Goal: Navigation & Orientation: Find specific page/section

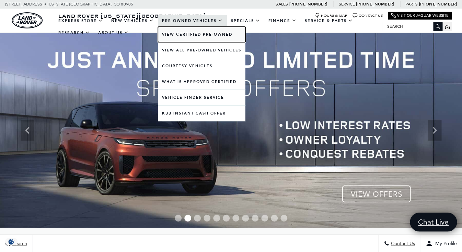
click at [194, 34] on link "View Certified Pre-Owned" at bounding box center [201, 34] width 87 height 15
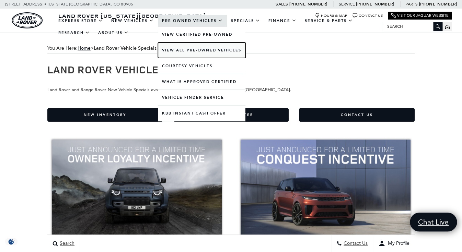
click at [189, 53] on link "View All Pre-Owned Vehicles" at bounding box center [201, 50] width 87 height 15
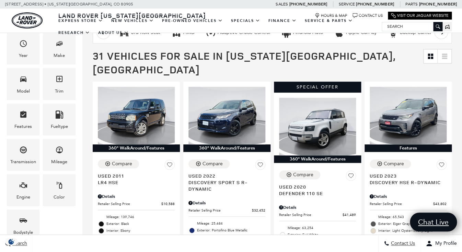
scroll to position [134, 0]
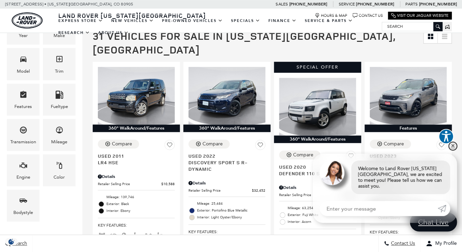
click at [450, 148] on link "✕" at bounding box center [452, 146] width 8 height 8
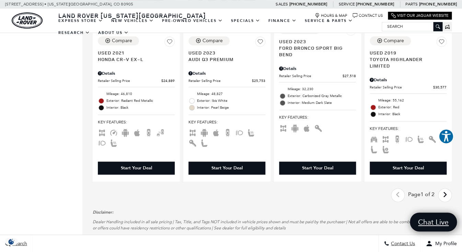
scroll to position [1222, 0]
